Goal: Task Accomplishment & Management: Manage account settings

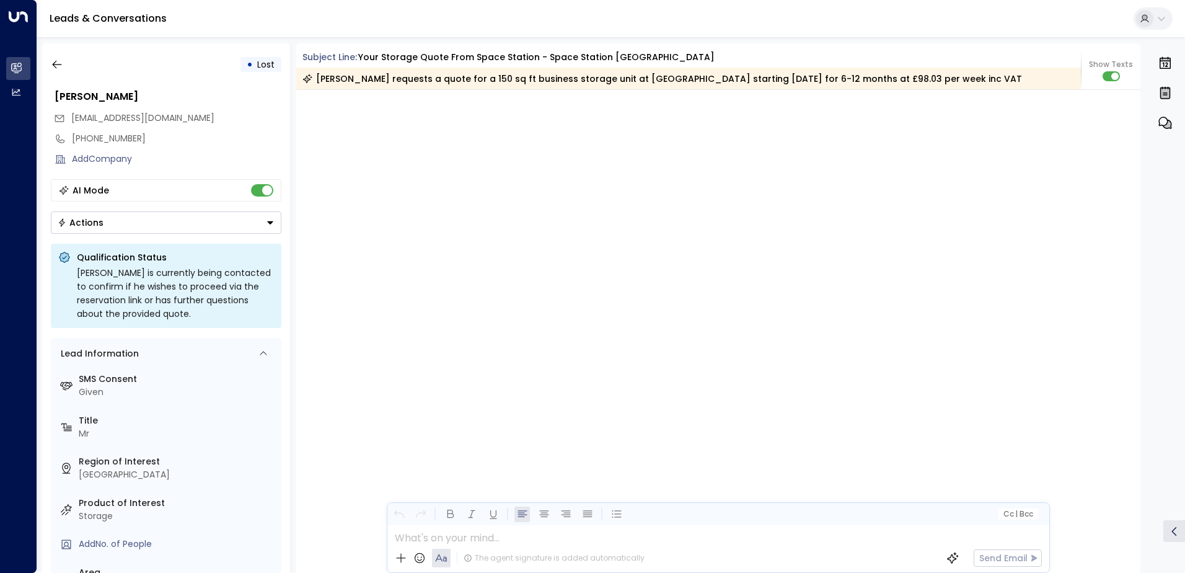
scroll to position [2518, 0]
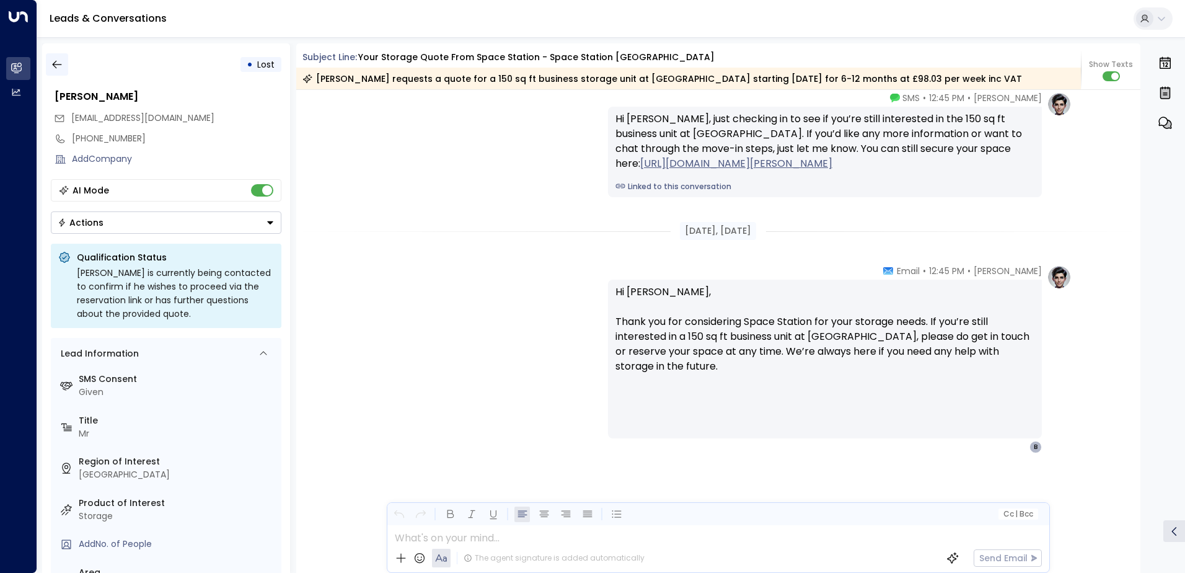
click at [58, 64] on icon "button" at bounding box center [56, 65] width 9 height 8
click at [60, 63] on icon "button" at bounding box center [57, 64] width 12 height 12
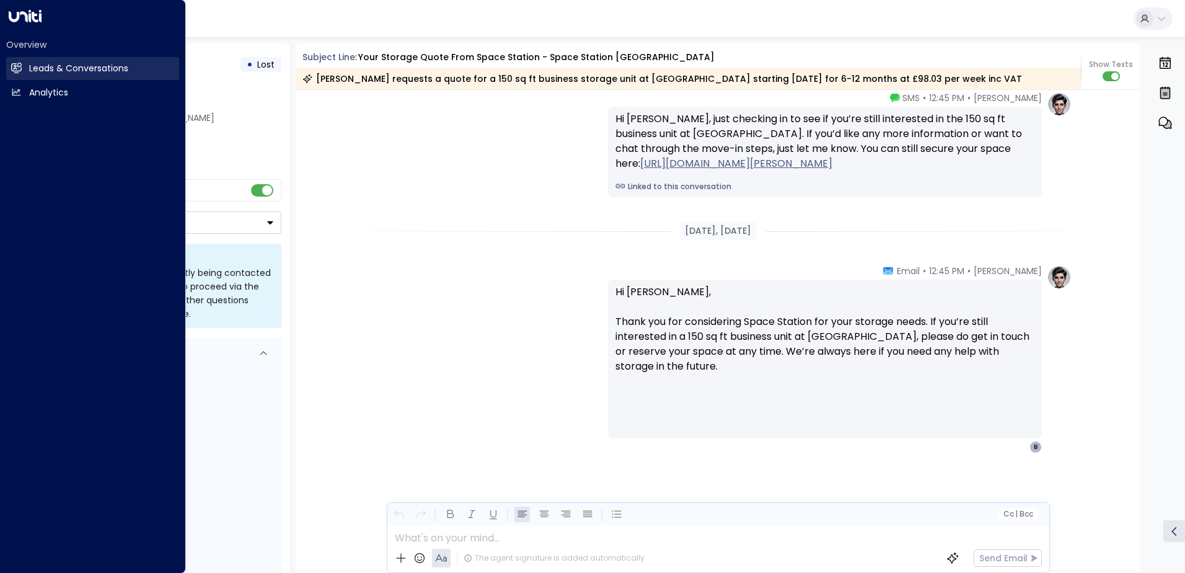
click at [60, 67] on h2 "Leads & Conversations" at bounding box center [78, 68] width 99 height 13
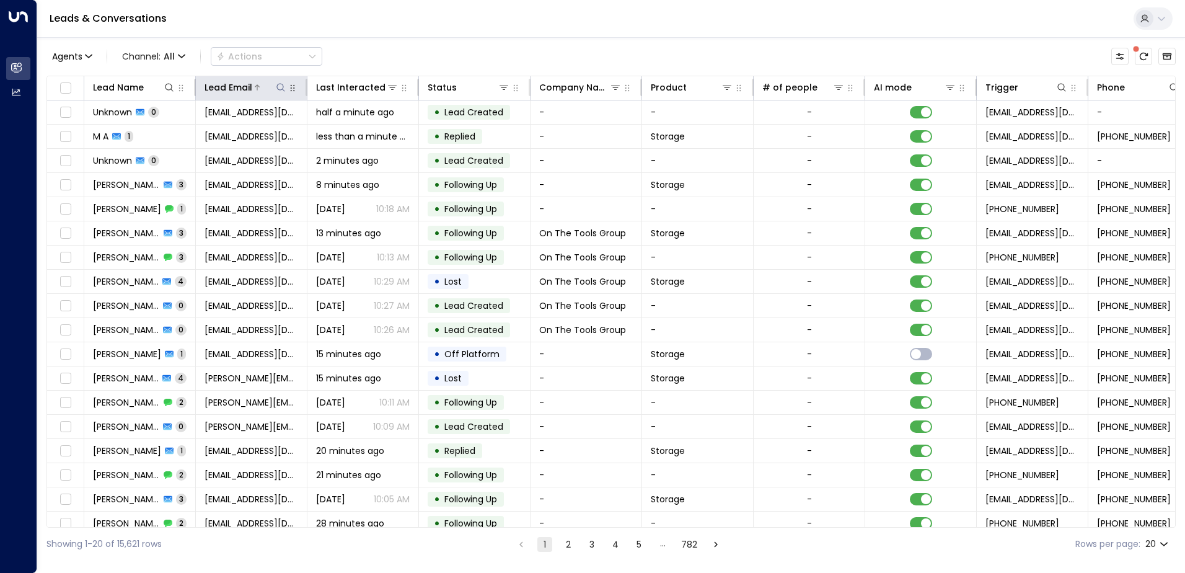
click at [281, 84] on icon at bounding box center [281, 87] width 10 height 10
click at [283, 131] on input "text" at bounding box center [280, 132] width 171 height 23
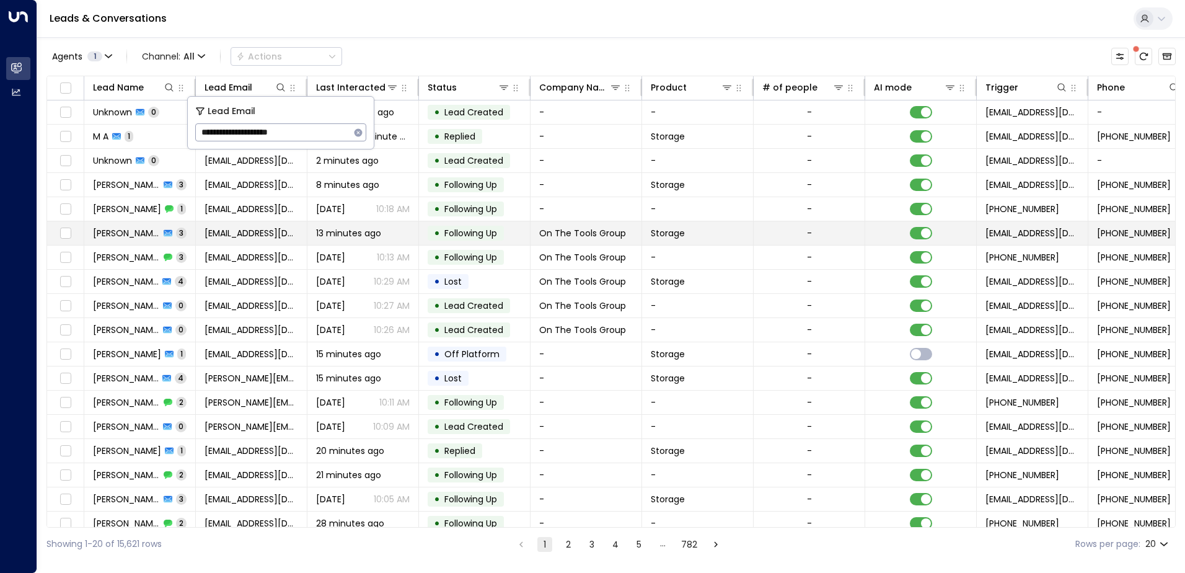
type input "**********"
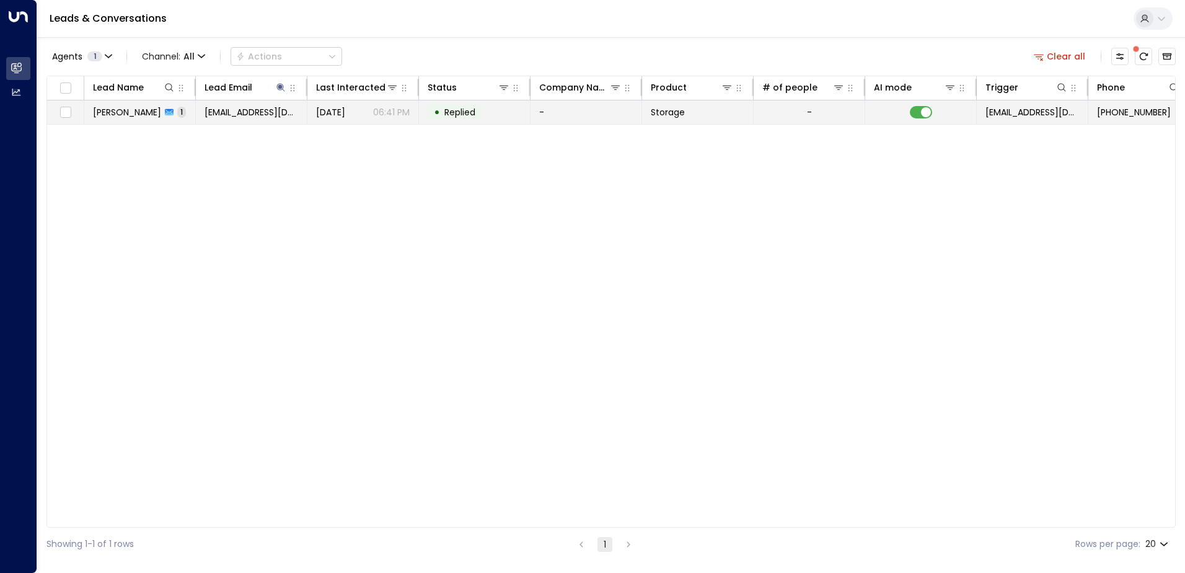
click at [561, 112] on td "-" at bounding box center [586, 112] width 112 height 24
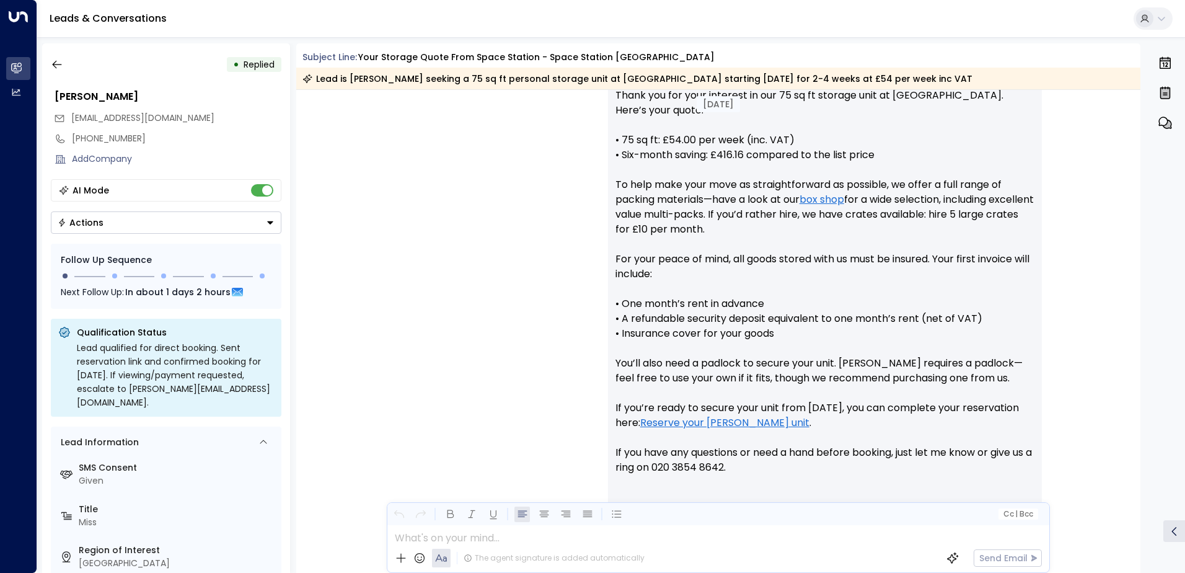
scroll to position [593, 0]
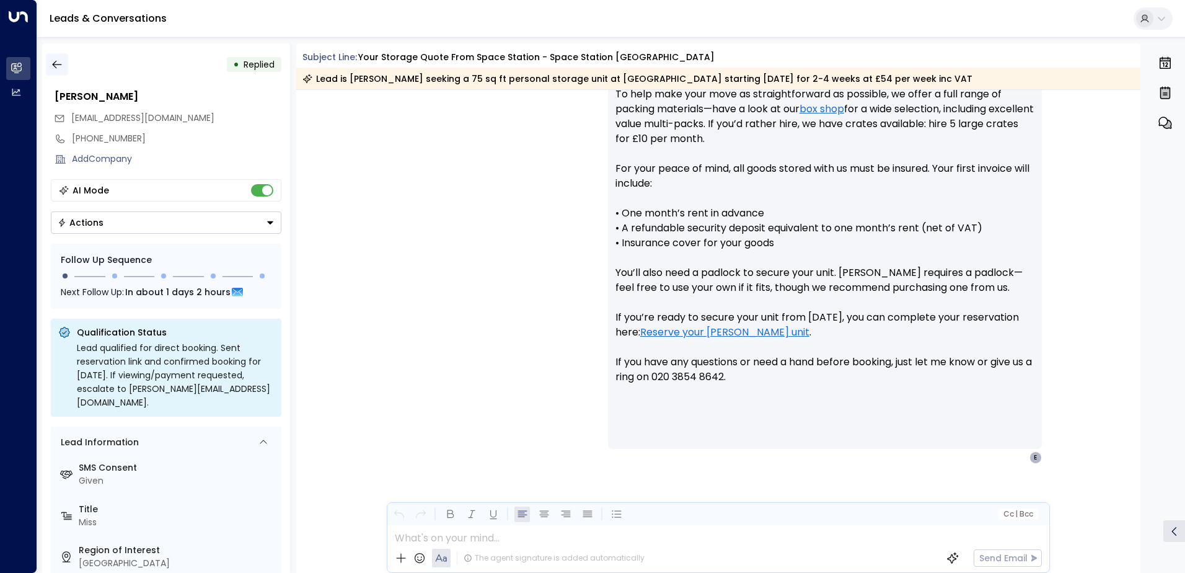
click at [58, 62] on icon "button" at bounding box center [57, 64] width 12 height 12
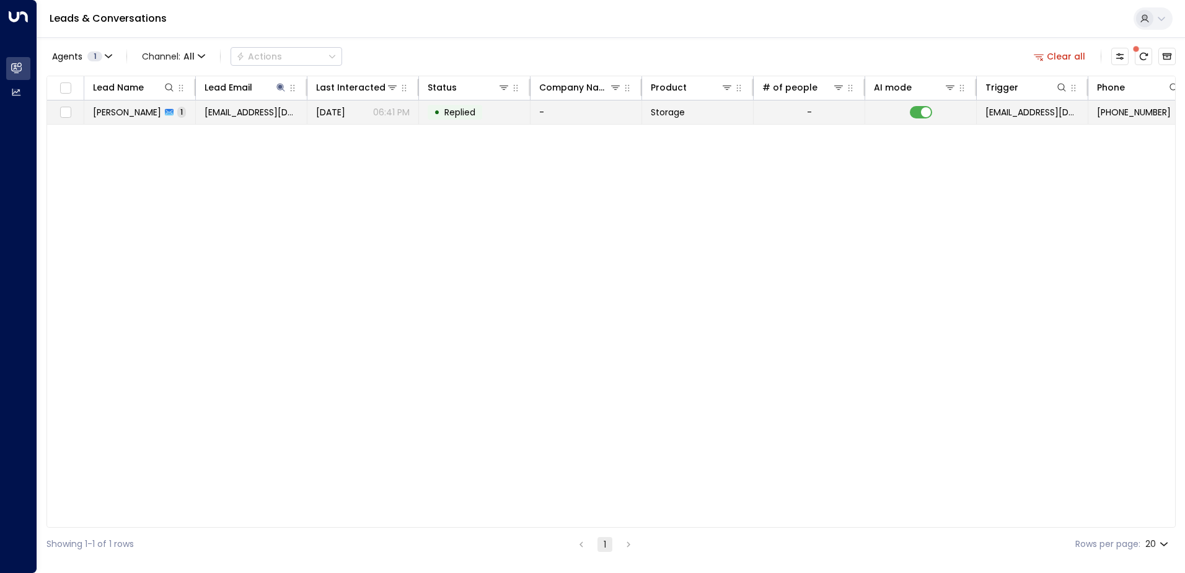
click at [494, 113] on td "• Replied" at bounding box center [475, 112] width 112 height 24
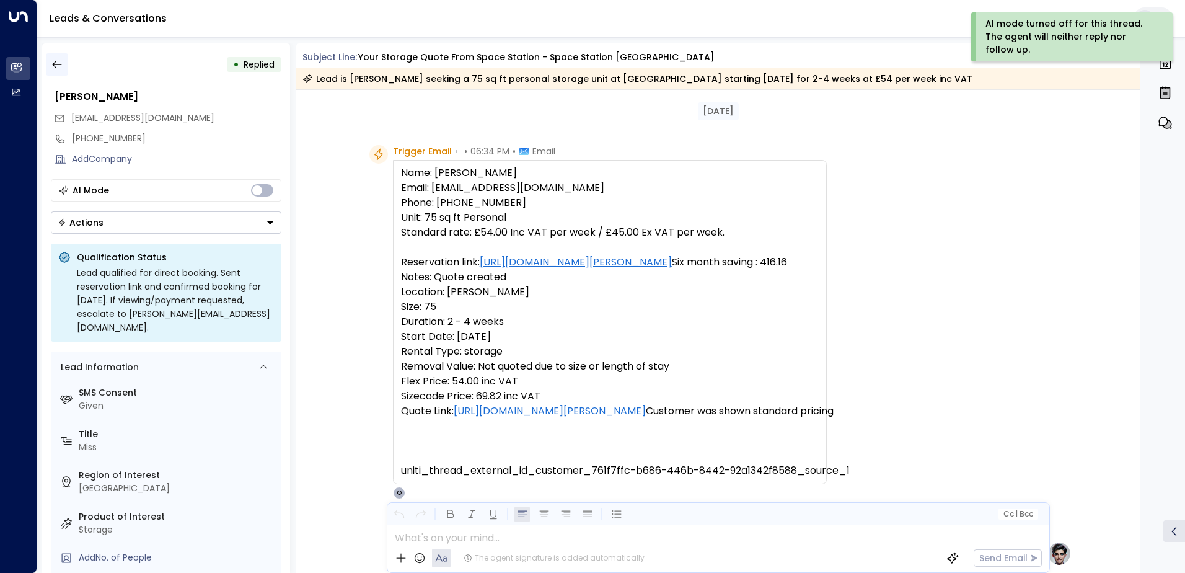
click at [65, 68] on button "button" at bounding box center [57, 64] width 22 height 22
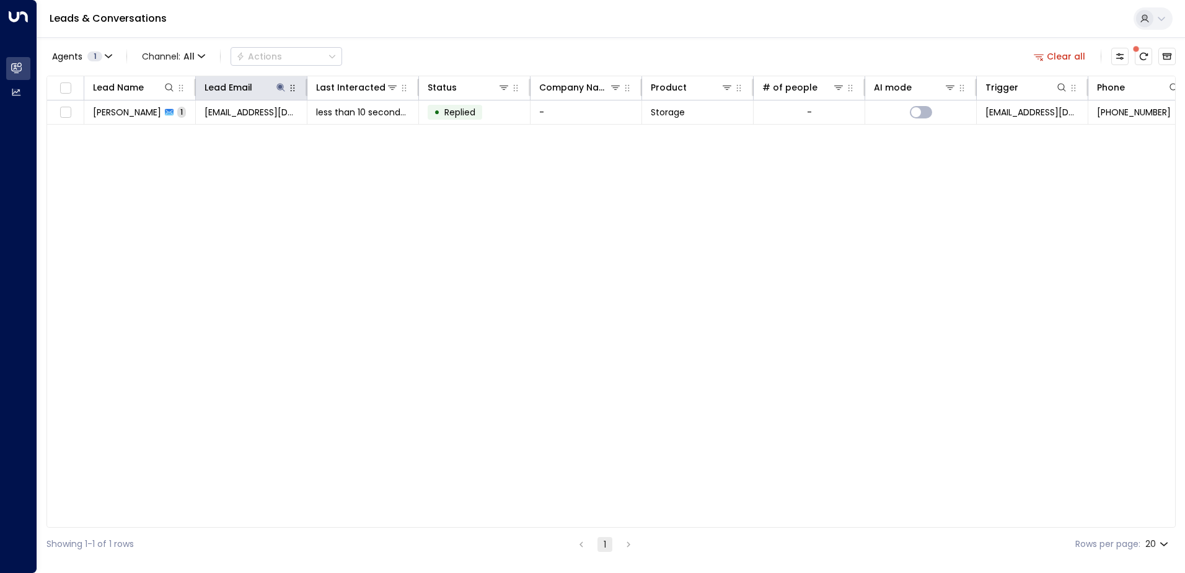
click at [288, 84] on icon "button" at bounding box center [293, 88] width 10 height 10
click at [284, 86] on icon at bounding box center [281, 87] width 10 height 10
click at [357, 129] on icon "button" at bounding box center [358, 132] width 8 height 8
click at [253, 133] on input "text" at bounding box center [280, 132] width 171 height 23
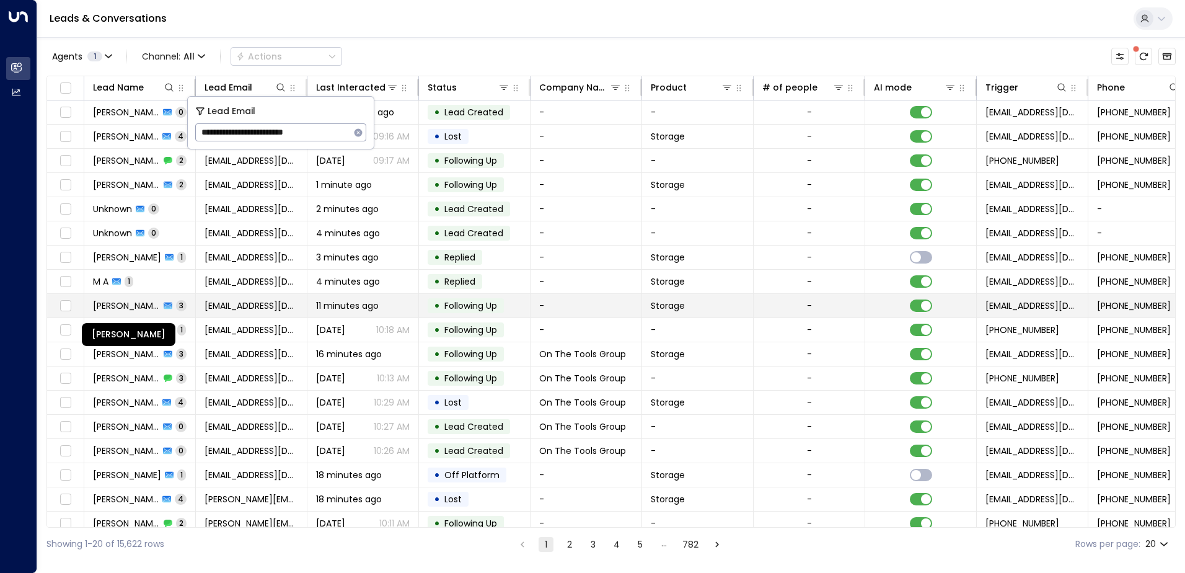
type input "**********"
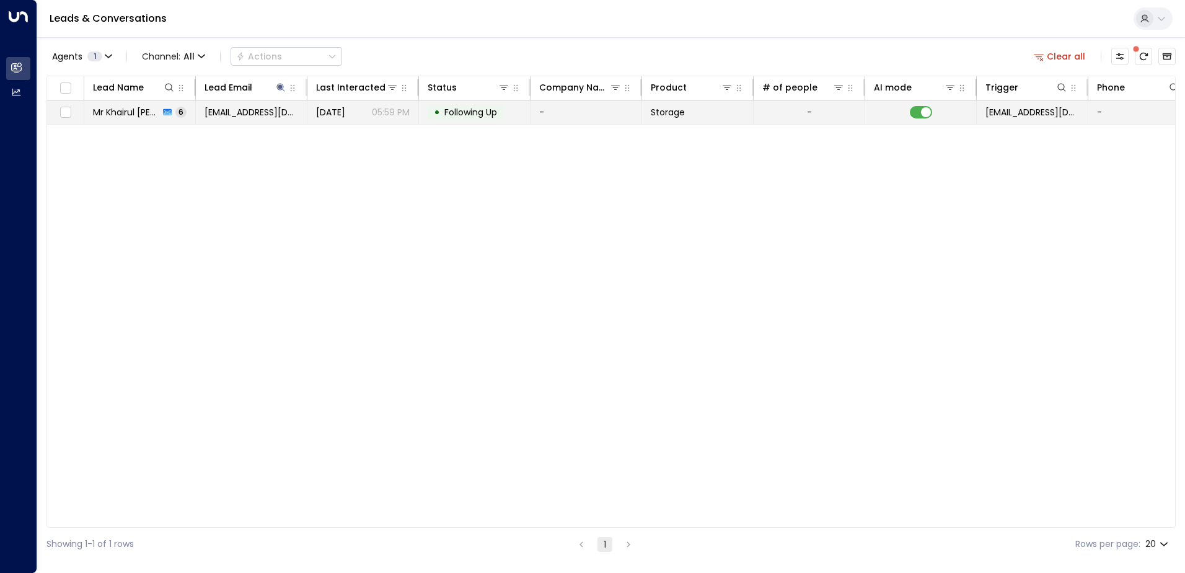
click at [460, 114] on span "Following Up" at bounding box center [470, 112] width 53 height 12
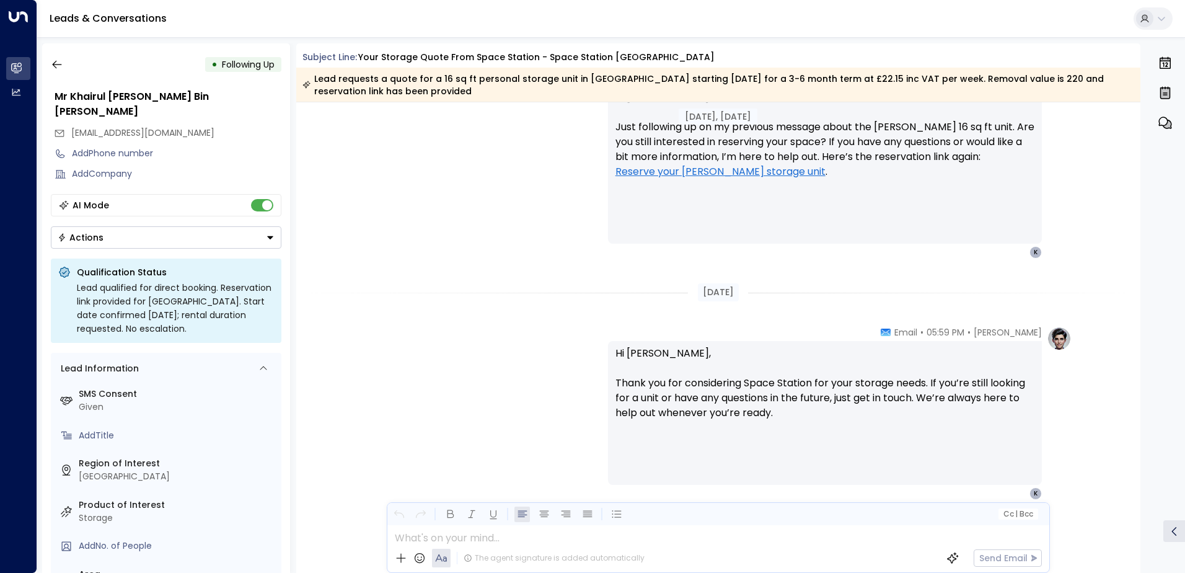
scroll to position [2034, 0]
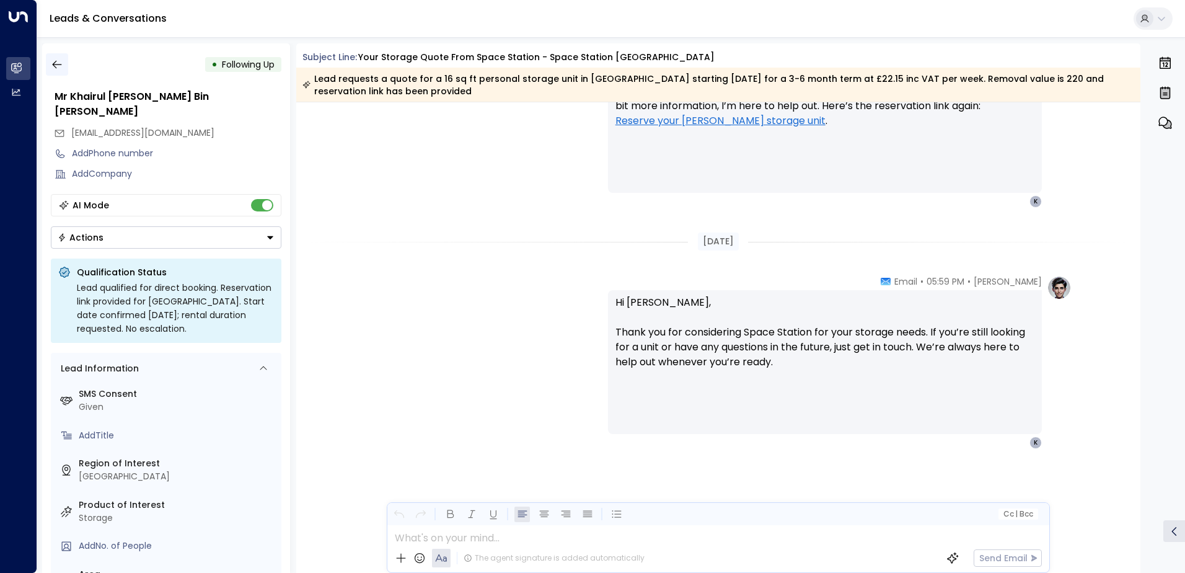
click at [62, 68] on icon "button" at bounding box center [57, 64] width 12 height 12
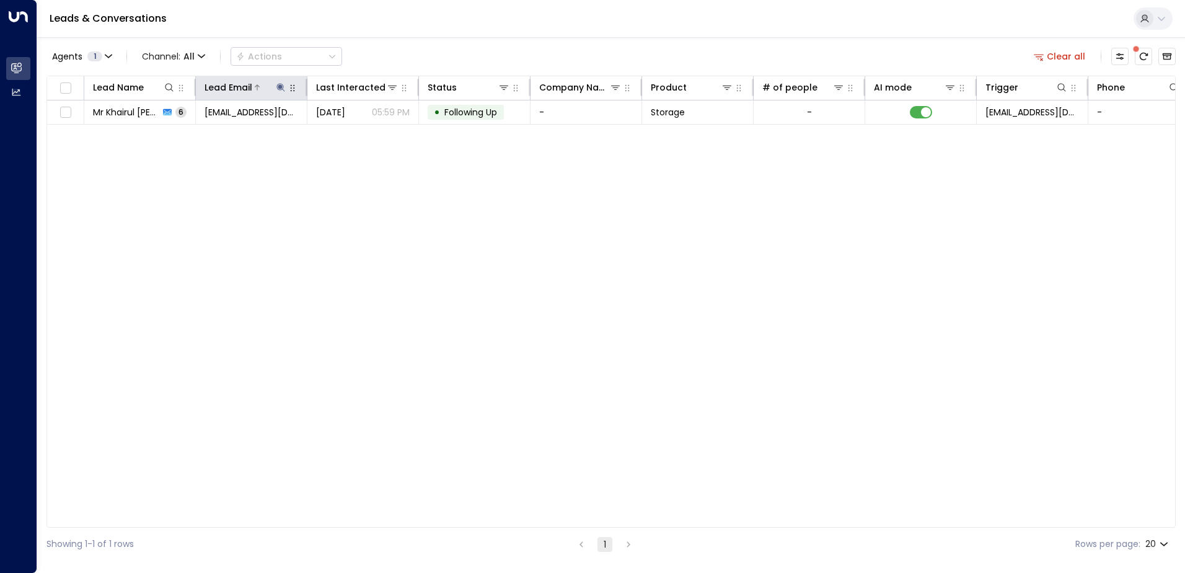
click at [284, 85] on icon at bounding box center [281, 87] width 10 height 10
click at [357, 131] on icon "button" at bounding box center [358, 133] width 10 height 10
click at [278, 133] on input "text" at bounding box center [280, 132] width 171 height 23
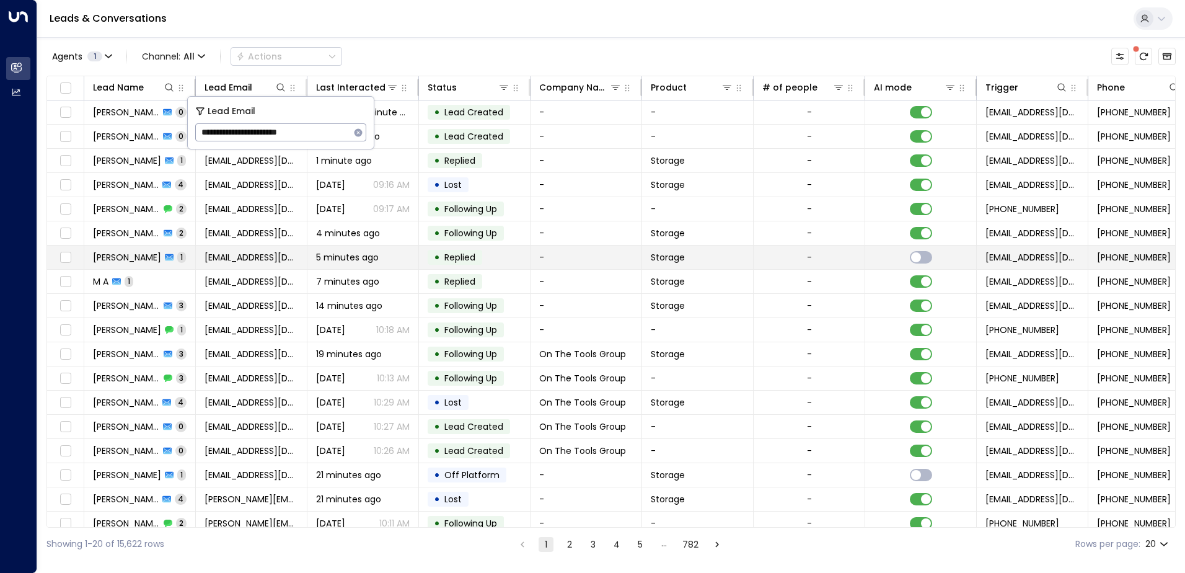
type input "**********"
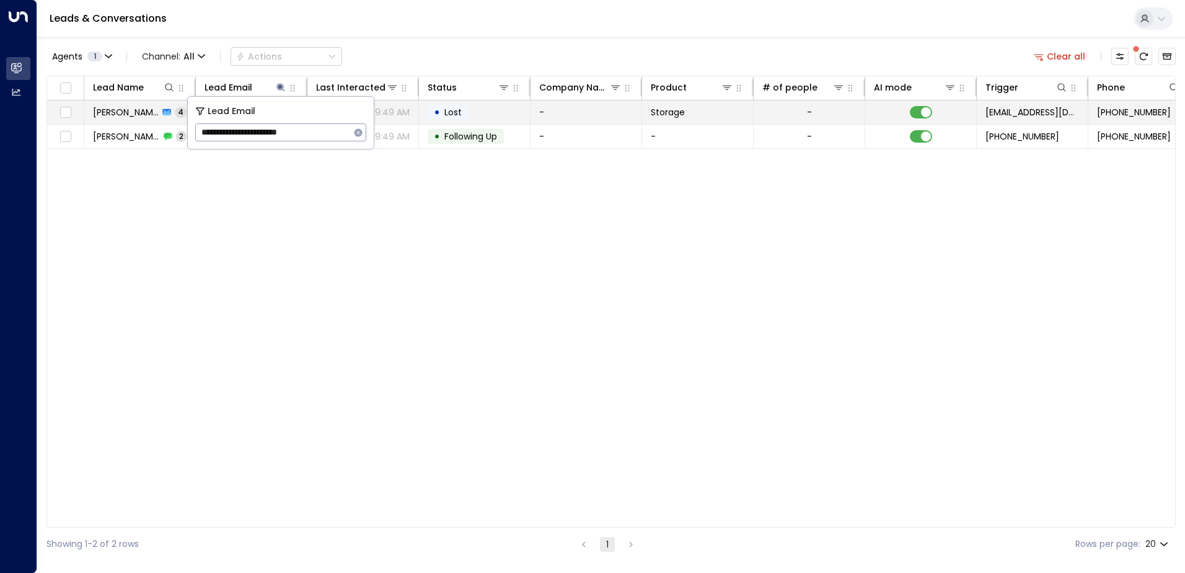
click at [494, 110] on td "• Lost" at bounding box center [475, 112] width 112 height 24
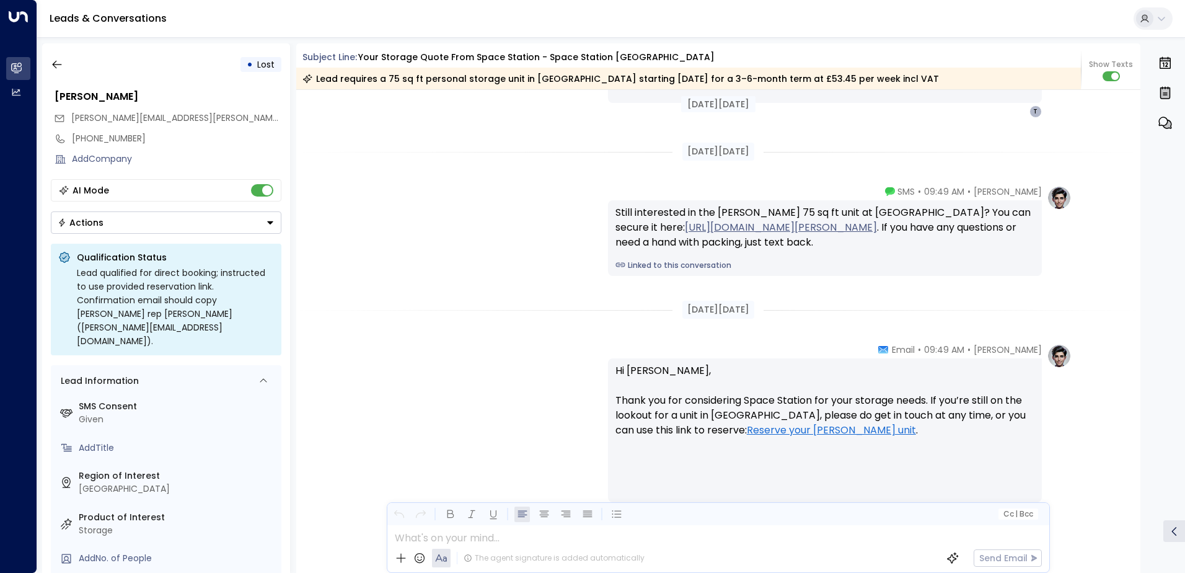
scroll to position [1826, 0]
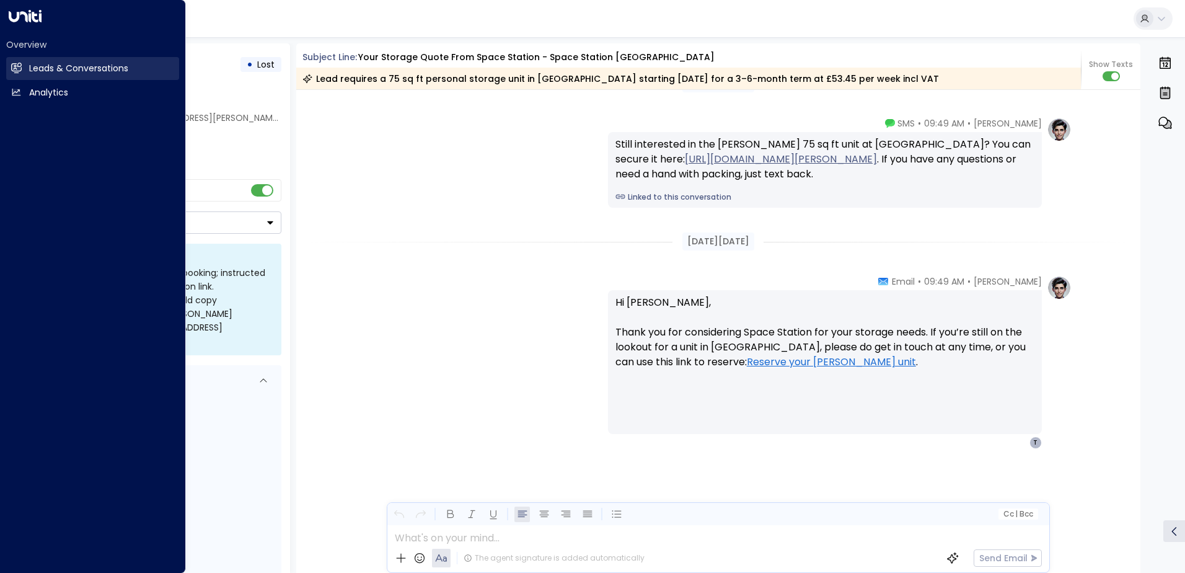
click at [42, 61] on link "Leads & Conversations Leads & Conversations" at bounding box center [92, 68] width 173 height 23
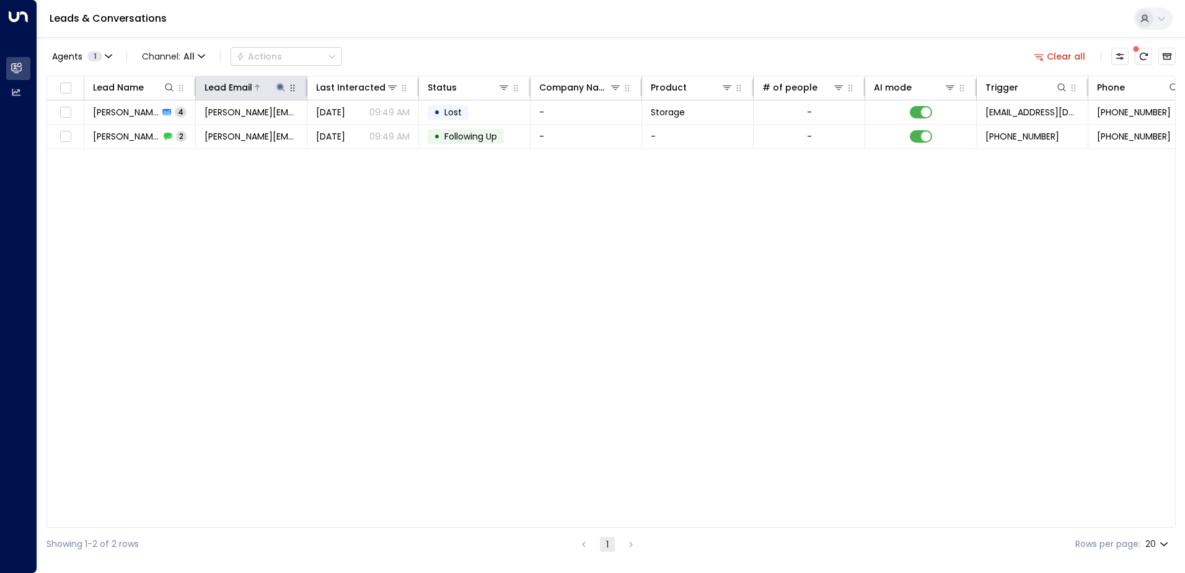
click at [281, 88] on icon at bounding box center [280, 87] width 8 height 8
click at [361, 132] on icon "button" at bounding box center [358, 132] width 8 height 8
click at [262, 134] on input "text" at bounding box center [280, 132] width 171 height 23
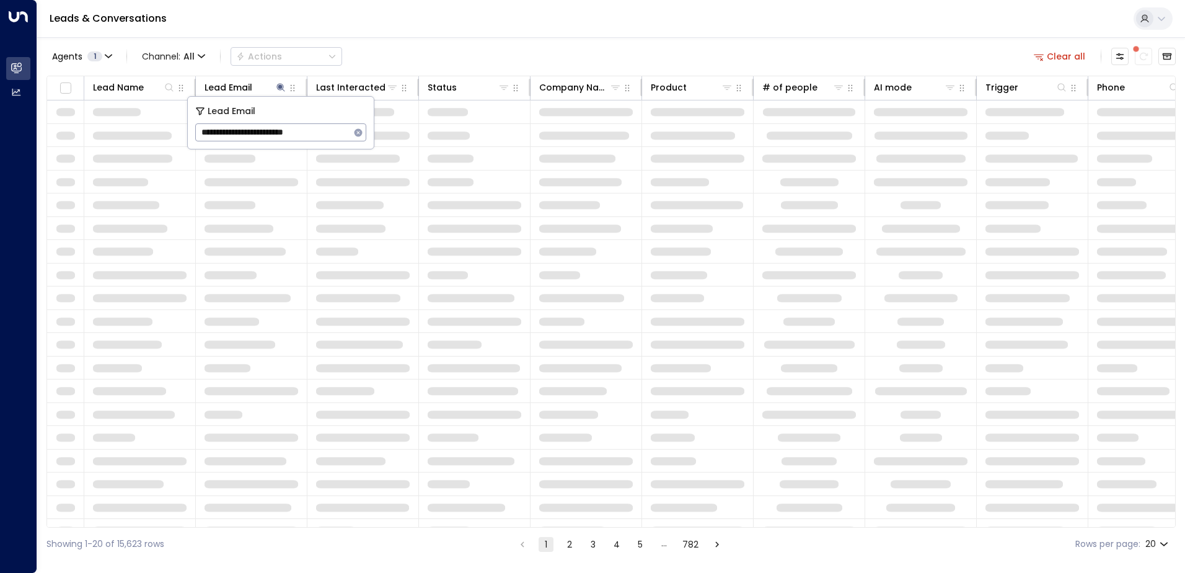
type input "**********"
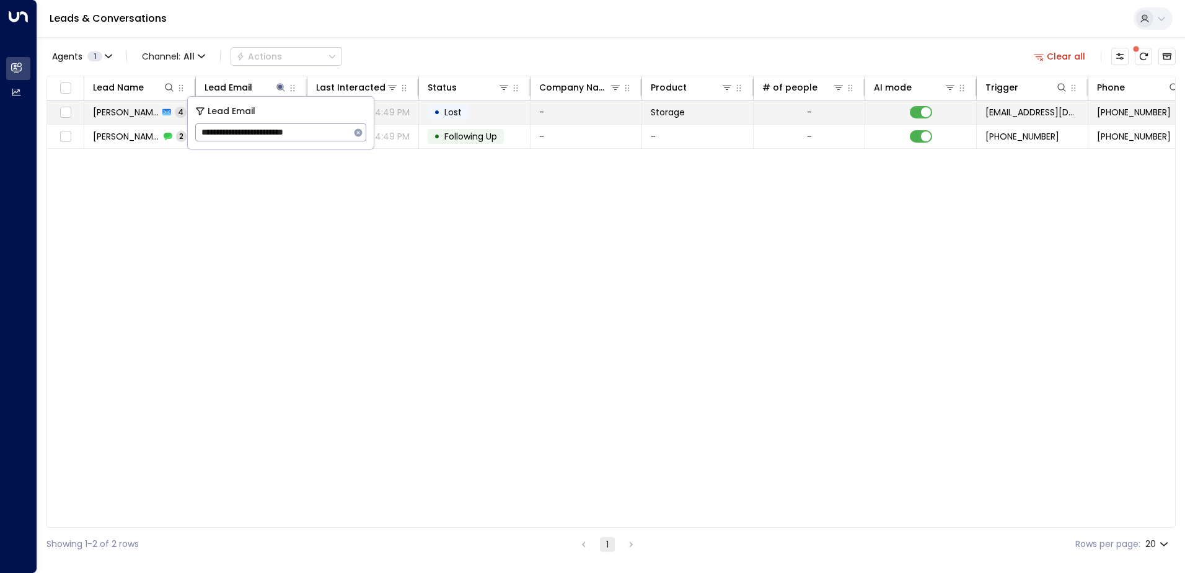
click at [550, 111] on td "-" at bounding box center [586, 112] width 112 height 24
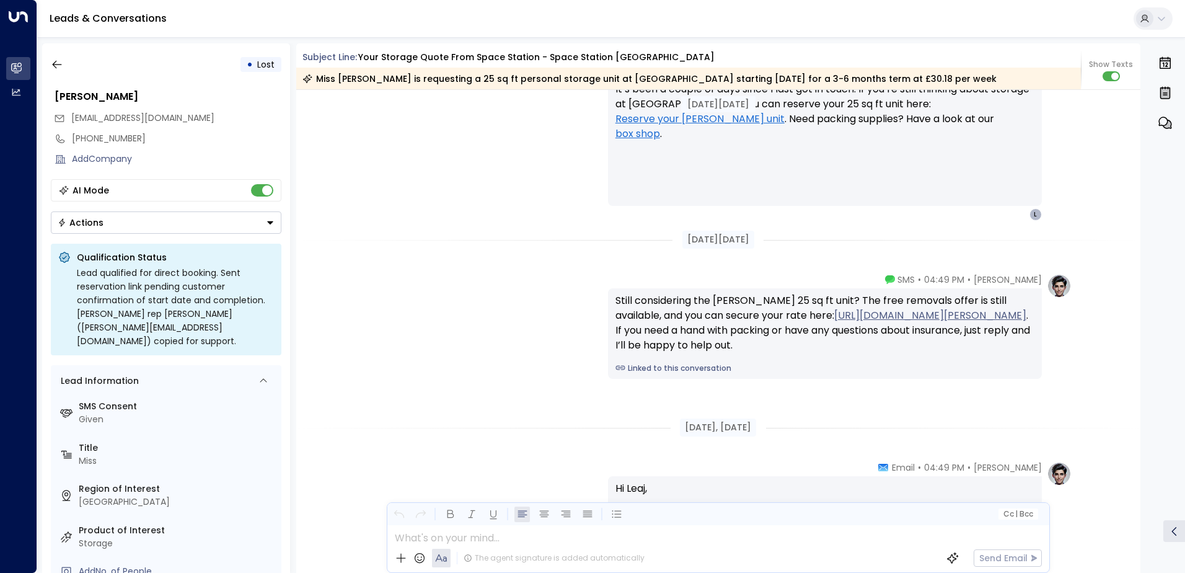
scroll to position [1959, 0]
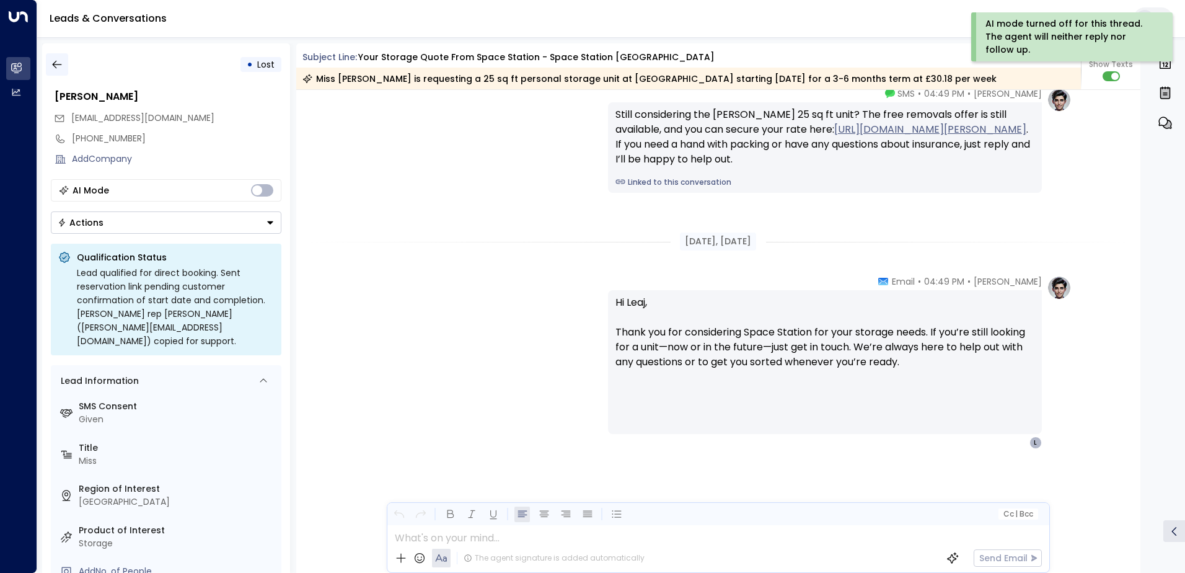
click at [61, 59] on icon "button" at bounding box center [57, 64] width 12 height 12
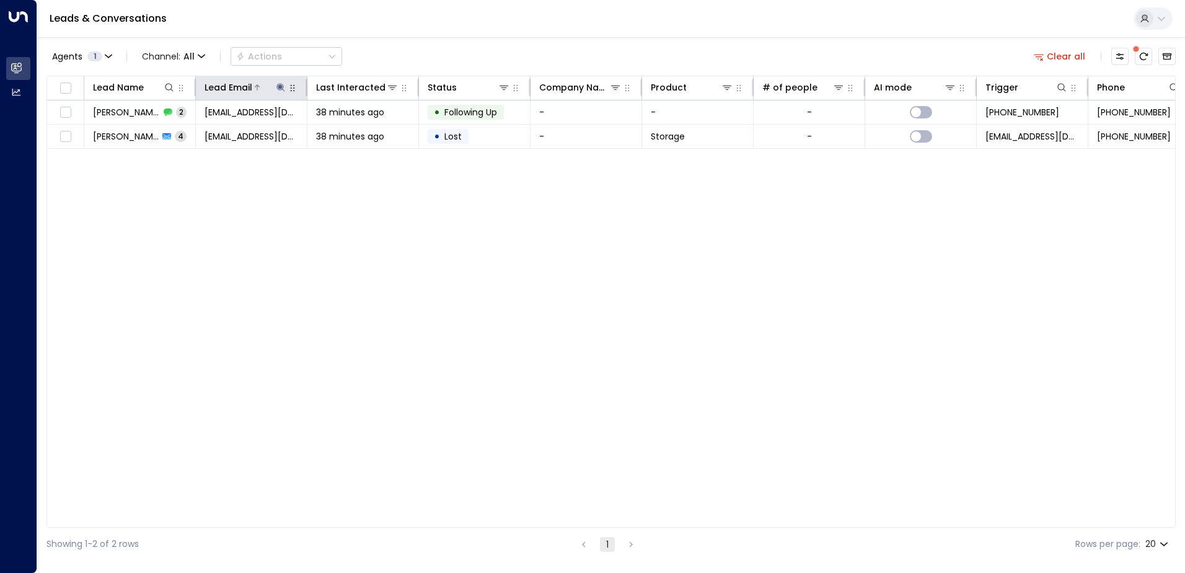
click at [281, 86] on icon at bounding box center [280, 87] width 8 height 8
click at [359, 134] on icon "button" at bounding box center [358, 132] width 8 height 8
click at [247, 131] on input "text" at bounding box center [280, 132] width 171 height 23
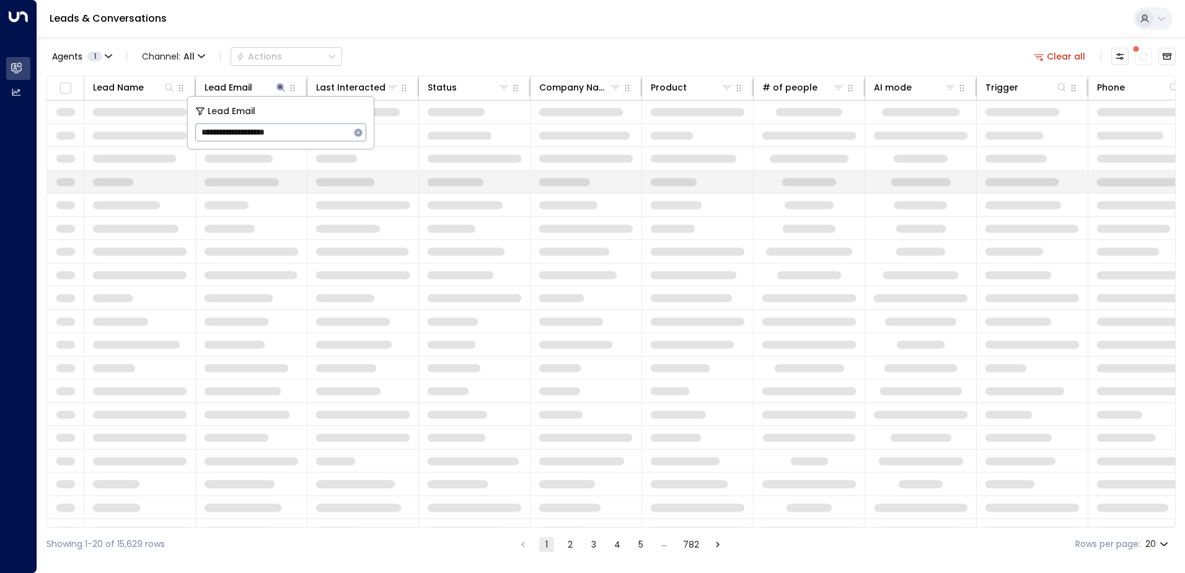
type input "**********"
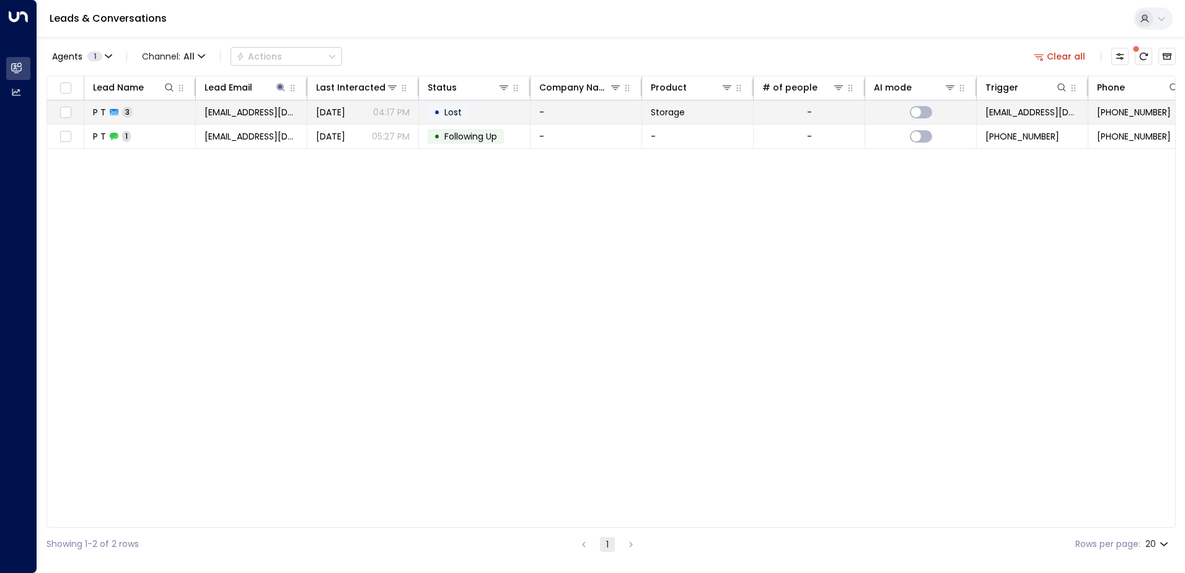
click at [496, 114] on td "• Lost" at bounding box center [475, 112] width 112 height 24
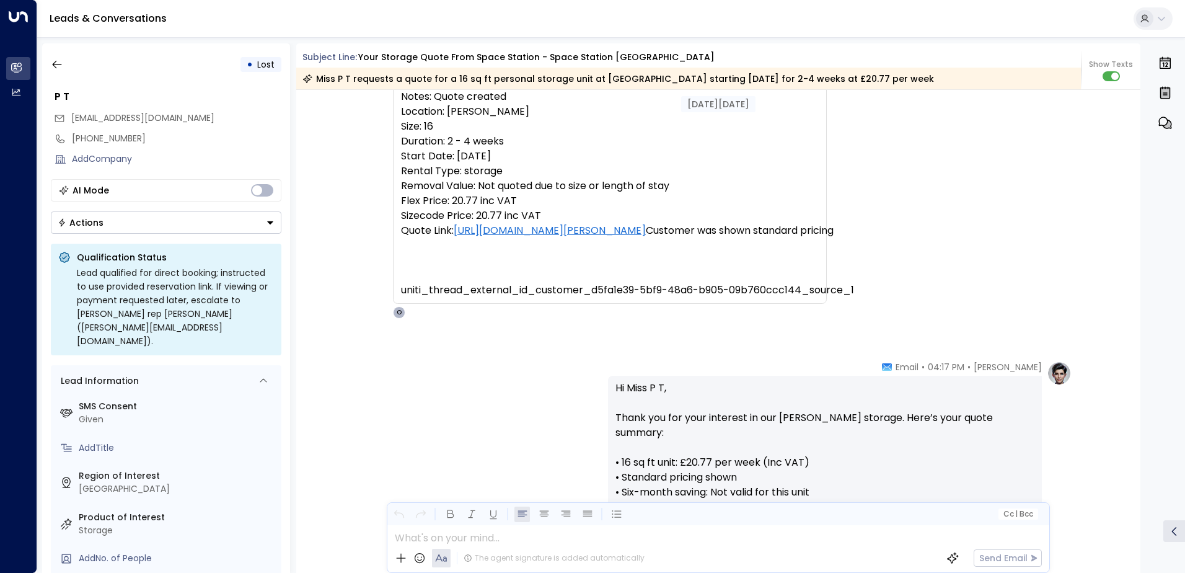
scroll to position [423, 0]
